Goal: Task Accomplishment & Management: Contribute content

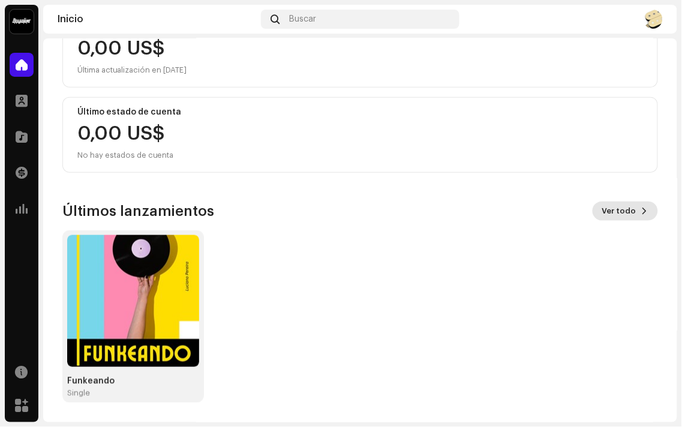
scroll to position [165, 0]
click at [613, 210] on span "Ver todo" at bounding box center [619, 211] width 34 height 24
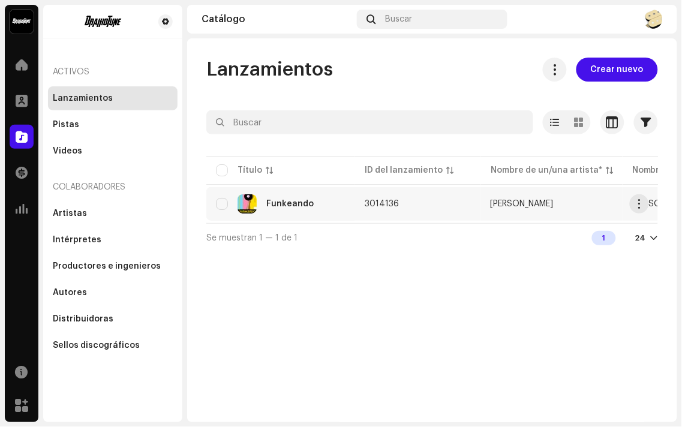
click at [280, 204] on div "Funkeando" at bounding box center [289, 204] width 47 height 8
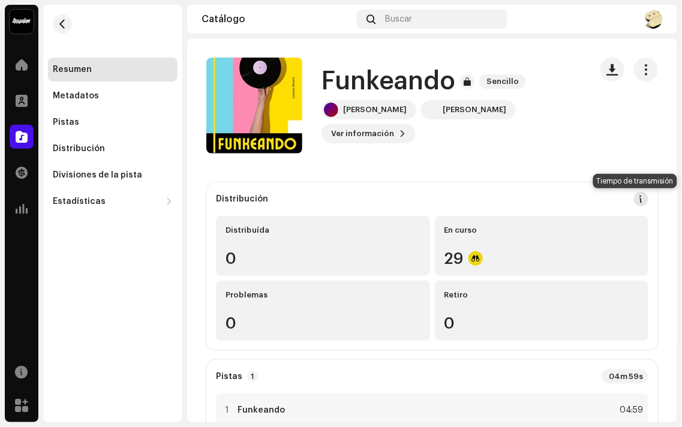
click at [637, 198] on span at bounding box center [641, 199] width 8 height 10
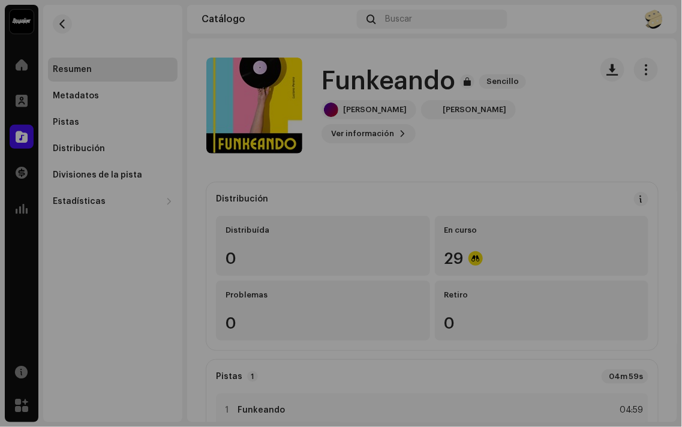
click at [613, 152] on div "Directrices de la PSD sobre el plazo de transmisión Solemos transmitir sus lanz…" at bounding box center [341, 213] width 682 height 427
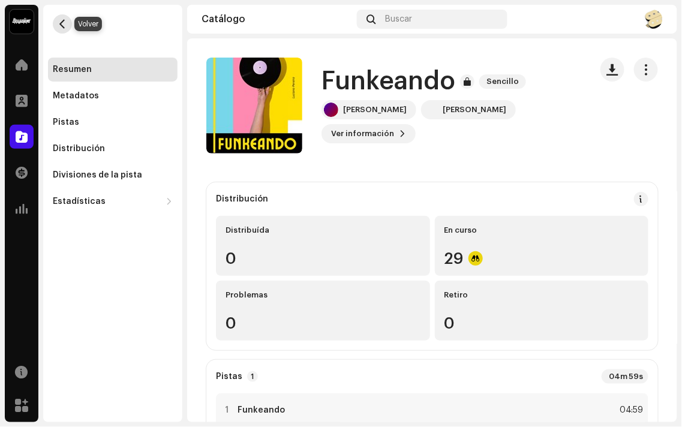
click at [60, 20] on span "button" at bounding box center [62, 24] width 9 height 10
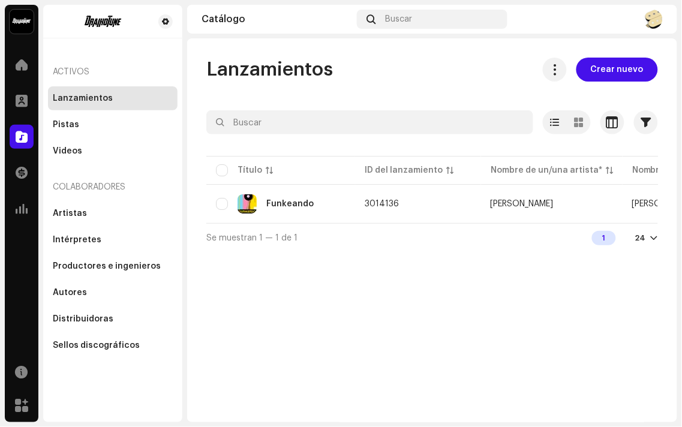
drag, startPoint x: 373, startPoint y: 227, endPoint x: 393, endPoint y: 224, distance: 20.0
click at [398, 225] on div "Seleccionado 0 Opciones Filtros Estado de distribución Nunca se distribuyó En c…" at bounding box center [431, 180] width 451 height 141
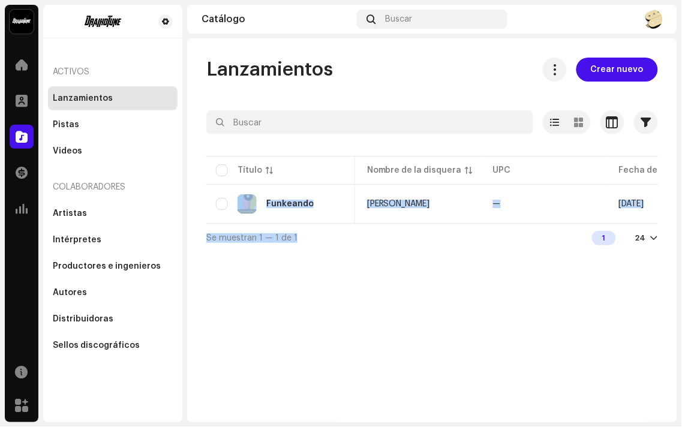
scroll to position [0, 275]
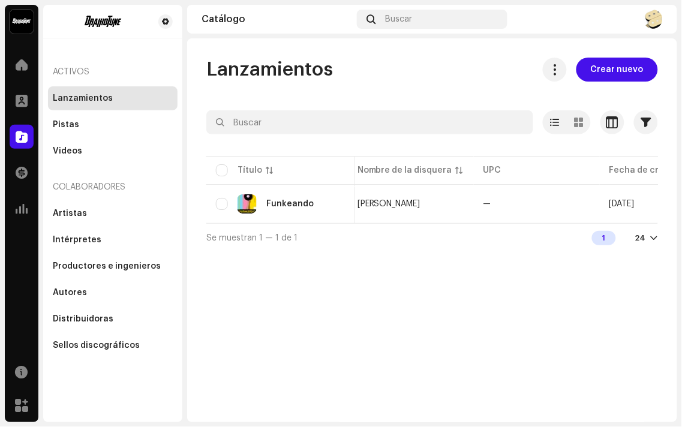
click at [494, 260] on div "Lanzamientos Crear nuevo Seleccionado 0 Opciones Filtros Estado de distribución…" at bounding box center [432, 230] width 490 height 384
click at [225, 203] on input "checkbox" at bounding box center [222, 204] width 12 height 12
checkbox input "true"
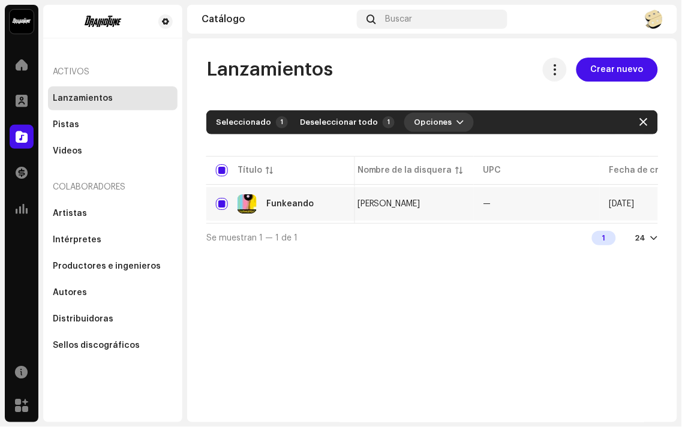
click at [442, 120] on button "Opciones" at bounding box center [439, 122] width 70 height 19
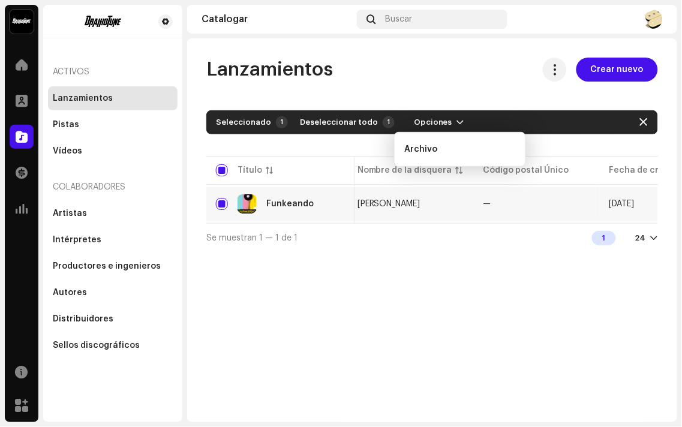
drag, startPoint x: 448, startPoint y: 317, endPoint x: 451, endPoint y: 308, distance: 9.3
click at [450, 315] on div "Lanzamientos Crear nuevo Seleccionado 1 Deseleccionar todo 1 Opciones Filtros E…" at bounding box center [432, 230] width 490 height 384
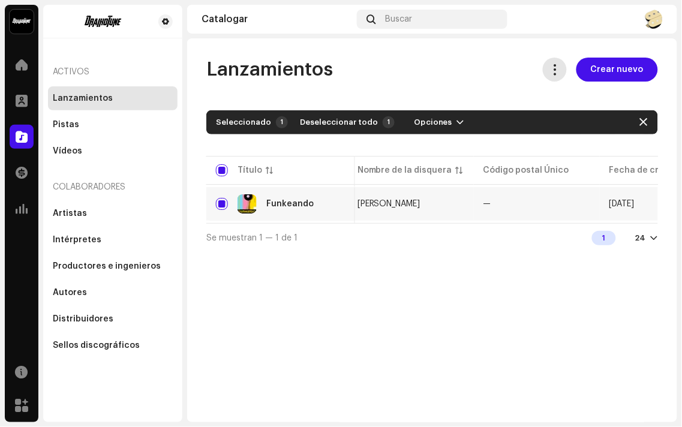
click at [560, 76] on button at bounding box center [554, 70] width 24 height 24
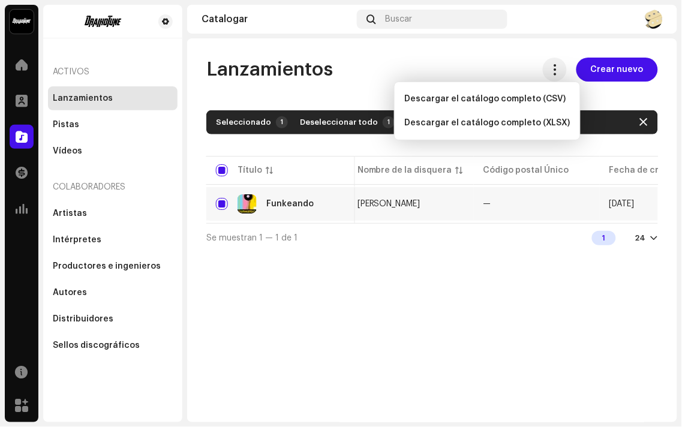
click at [415, 294] on div "Lanzamientos Crear nuevo Seleccionado 1 Deseleccionar todo 1 Opciones Filtros E…" at bounding box center [432, 230] width 490 height 384
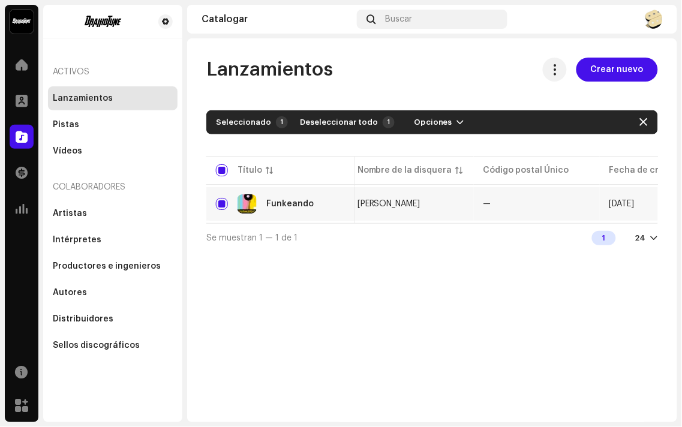
click at [326, 273] on div "Lanzamientos Crear nuevo Seleccionado 1 Deseleccionar todo 1 Opciones Filtros E…" at bounding box center [432, 230] width 490 height 384
click at [218, 165] on input "checkbox" at bounding box center [222, 170] width 12 height 12
checkbox input "false"
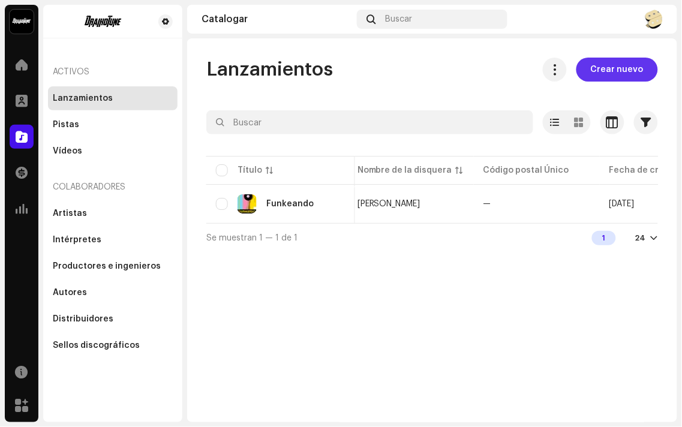
click at [615, 73] on span "Crear nuevo" at bounding box center [616, 70] width 53 height 24
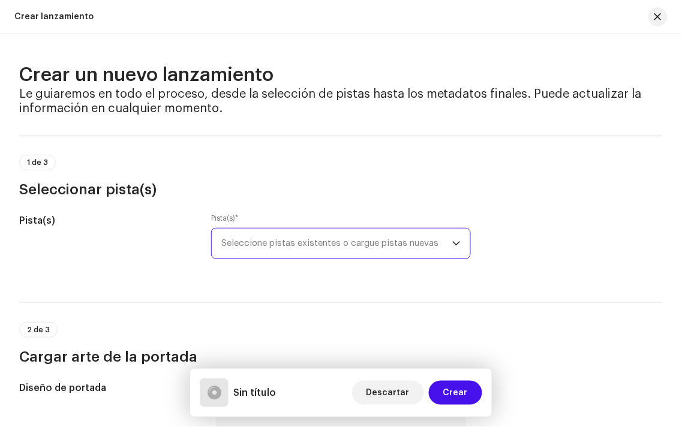
click at [286, 237] on span "Seleccione pistas existentes o cargue pistas nuevas" at bounding box center [336, 243] width 230 height 30
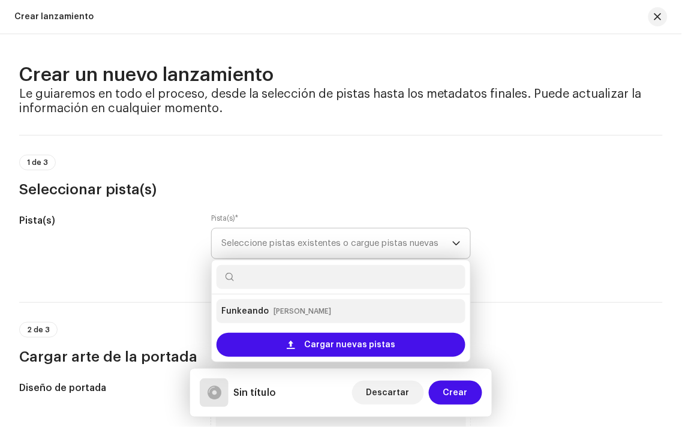
click at [301, 313] on small "[PERSON_NAME]" at bounding box center [302, 311] width 58 height 12
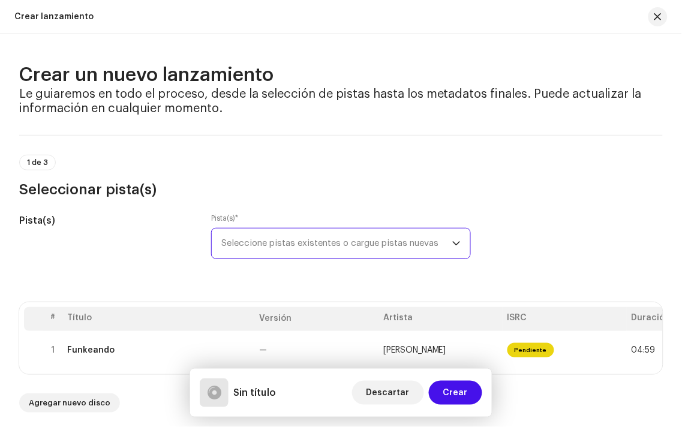
scroll to position [133, 0]
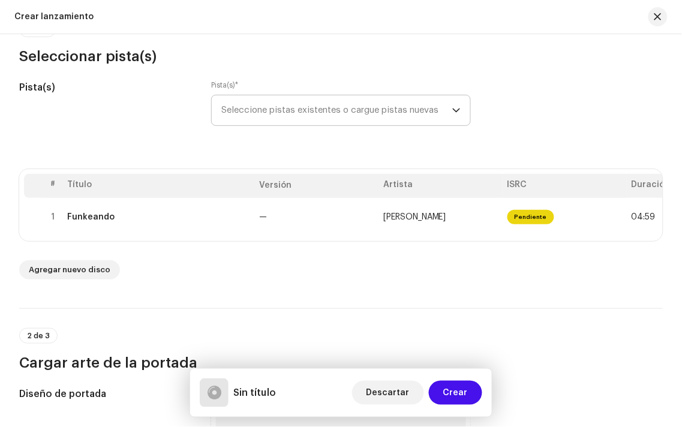
drag, startPoint x: 282, startPoint y: 247, endPoint x: 356, endPoint y: 247, distance: 73.7
click at [356, 247] on div "# Título Versión Artista ISRC Duración 1 Funkeando — [PERSON_NAME] Pendiente 04…" at bounding box center [340, 224] width 643 height 110
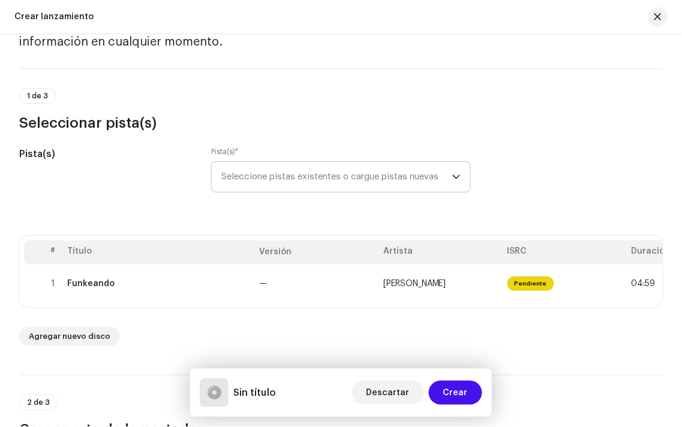
scroll to position [0, 0]
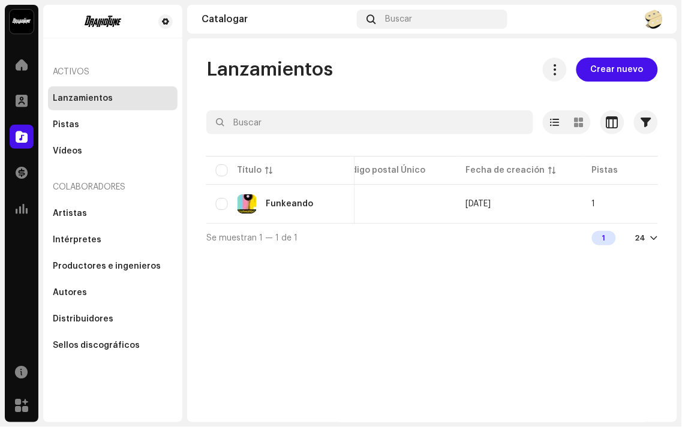
scroll to position [0, 587]
